Goal: Information Seeking & Learning: Learn about a topic

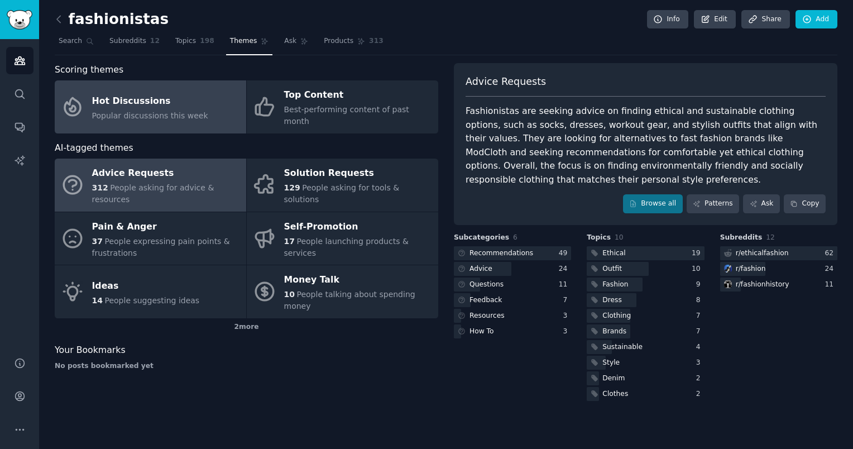
click at [192, 114] on div "Popular discussions this week" at bounding box center [150, 116] width 116 height 12
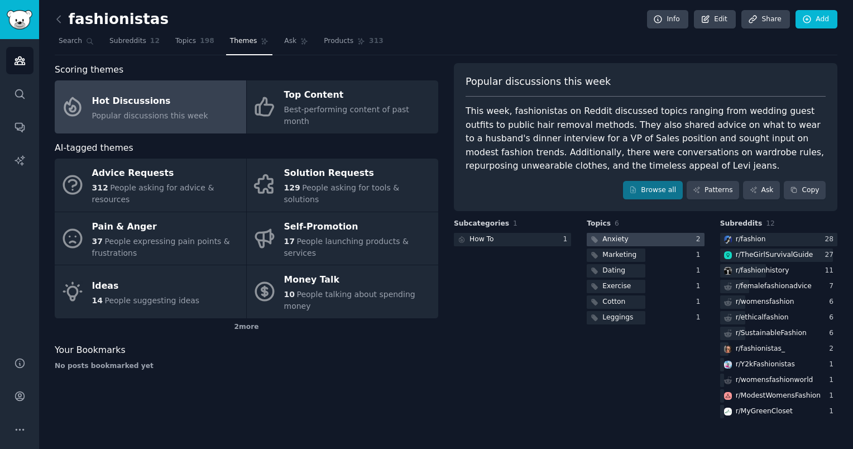
click at [616, 240] on div "Anxiety" at bounding box center [615, 239] width 26 height 10
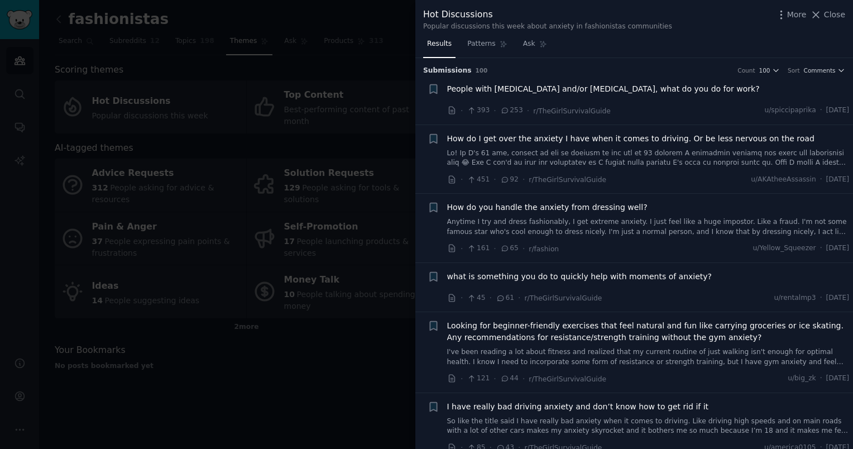
click at [357, 199] on div at bounding box center [426, 224] width 853 height 449
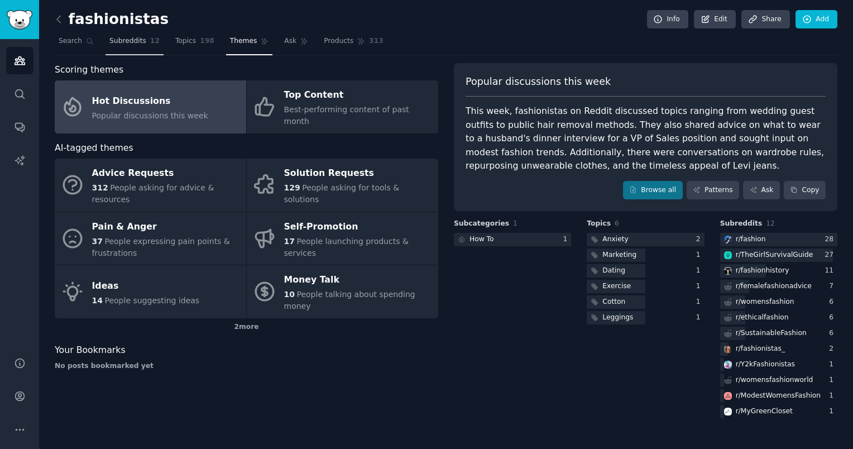
click at [120, 42] on span "Subreddits" at bounding box center [127, 41] width 37 height 10
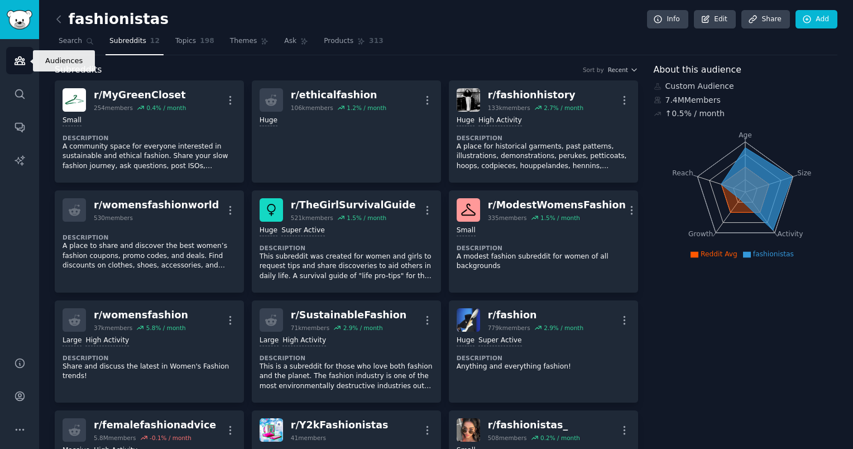
click at [18, 66] on icon "Sidebar" at bounding box center [20, 61] width 12 height 12
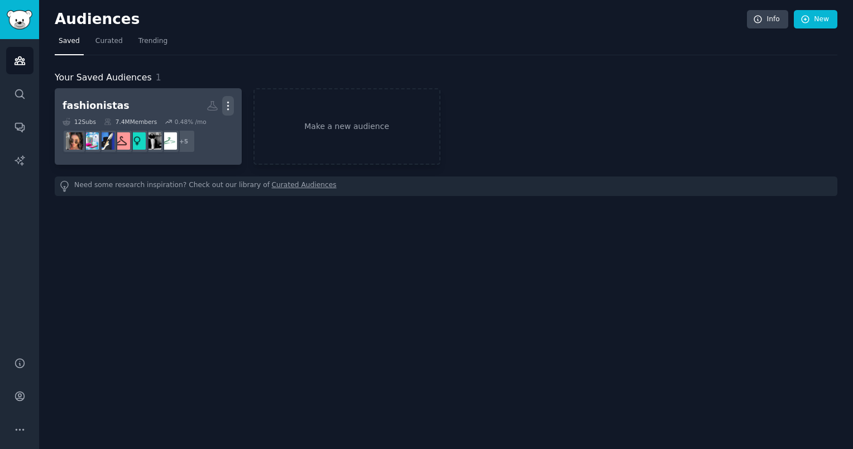
click at [232, 101] on icon "button" at bounding box center [228, 106] width 12 height 12
click at [210, 111] on link "View" at bounding box center [189, 109] width 53 height 23
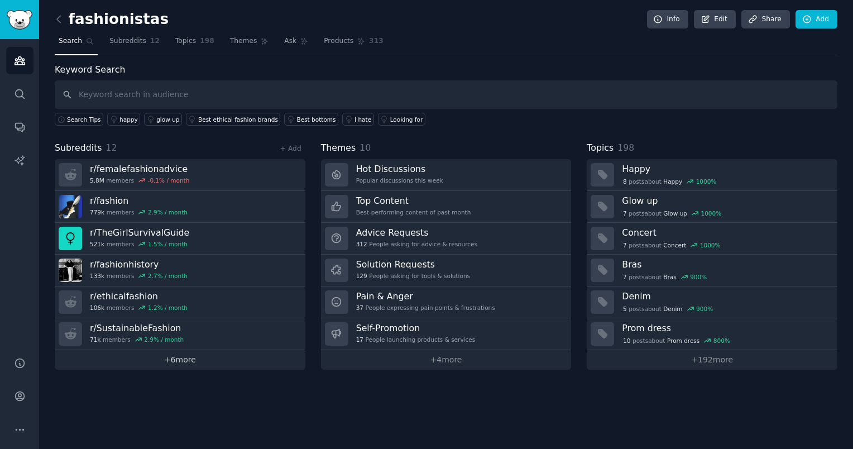
click at [178, 350] on link "+ 6 more" at bounding box center [180, 360] width 251 height 20
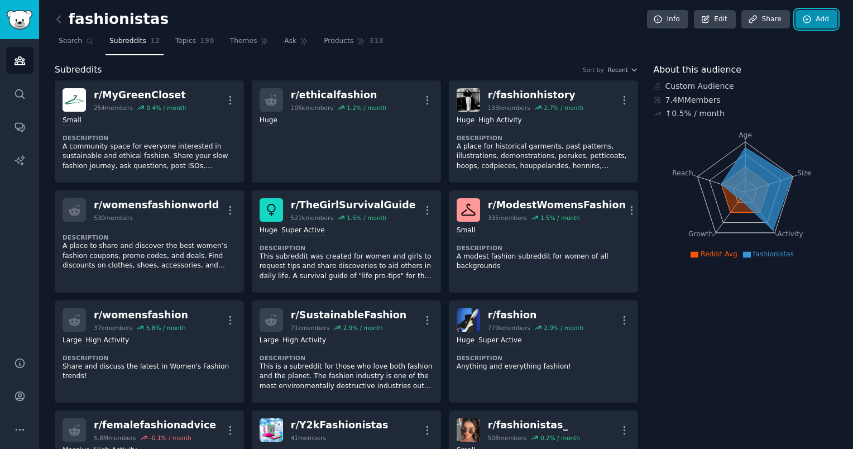
click at [809, 25] on link "Add" at bounding box center [817, 19] width 42 height 19
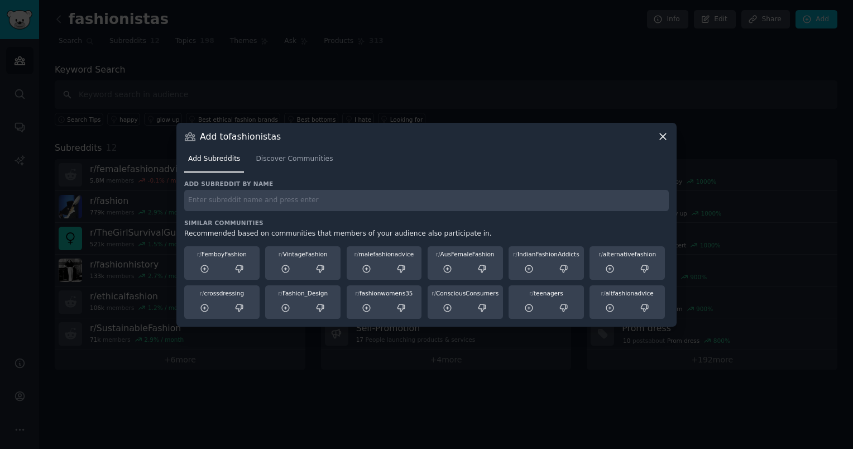
click at [237, 203] on input "text" at bounding box center [426, 201] width 485 height 22
paste input "fashionwomens35"
type input "fashionwomens35"
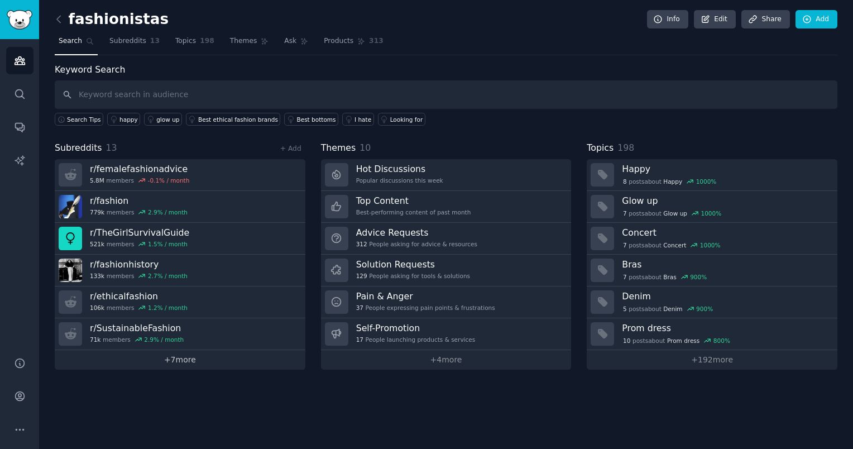
click at [200, 356] on link "+ 7 more" at bounding box center [180, 360] width 251 height 20
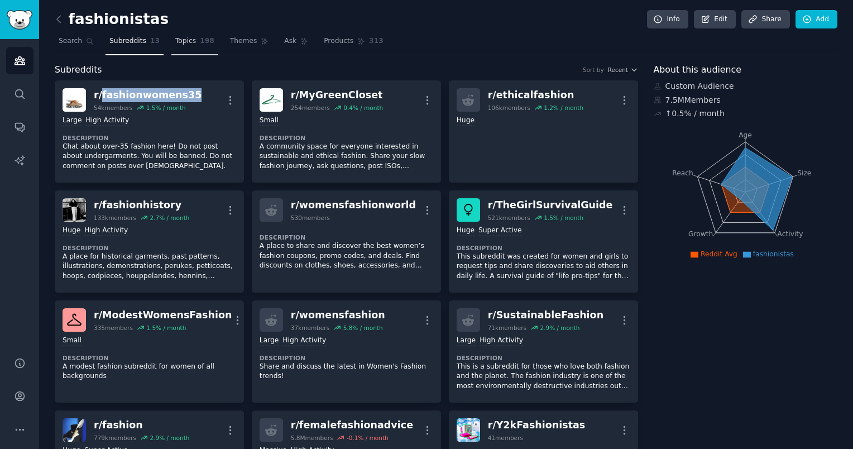
click at [187, 37] on link "Topics 198" at bounding box center [194, 43] width 47 height 23
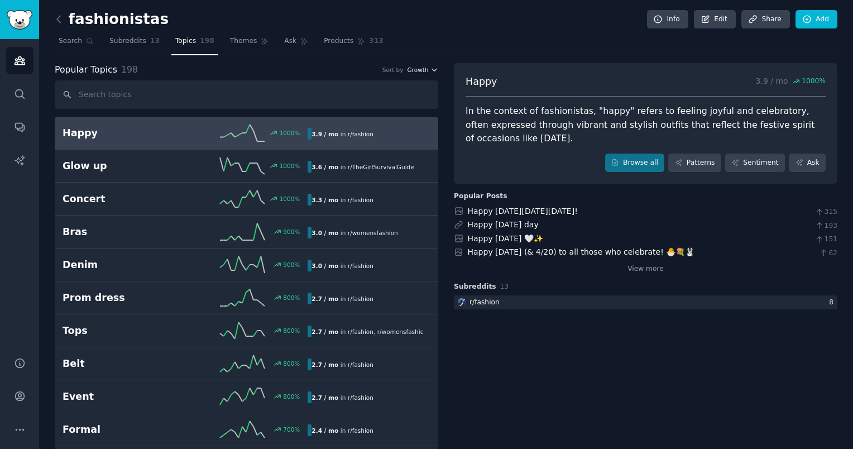
click at [423, 67] on span "Growth" at bounding box center [417, 70] width 21 height 8
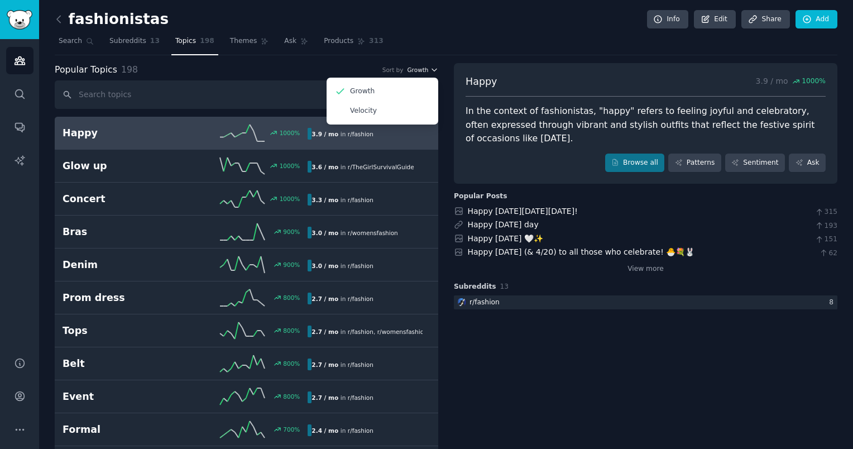
click at [423, 67] on span "Growth" at bounding box center [417, 70] width 21 height 8
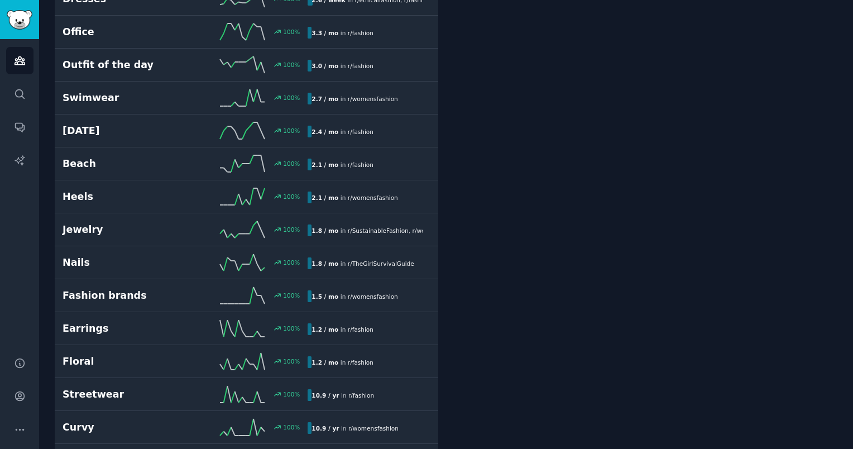
scroll to position [1308, 0]
